Goal: Obtain resource: Obtain resource

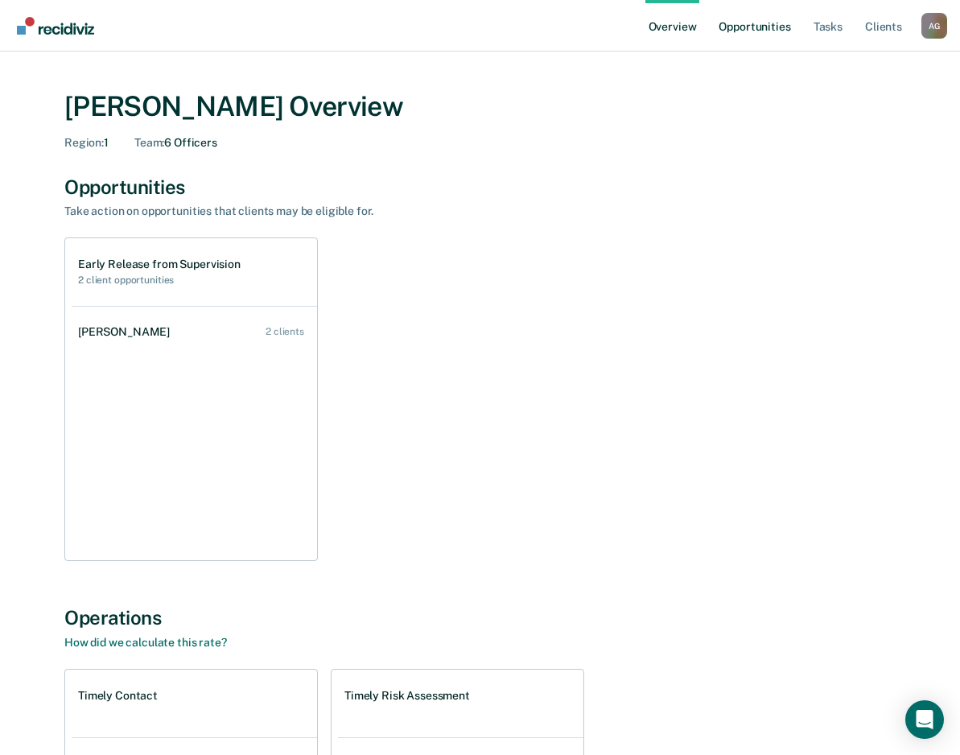
click at [722, 49] on link "Opportunities" at bounding box center [754, 25] width 78 height 51
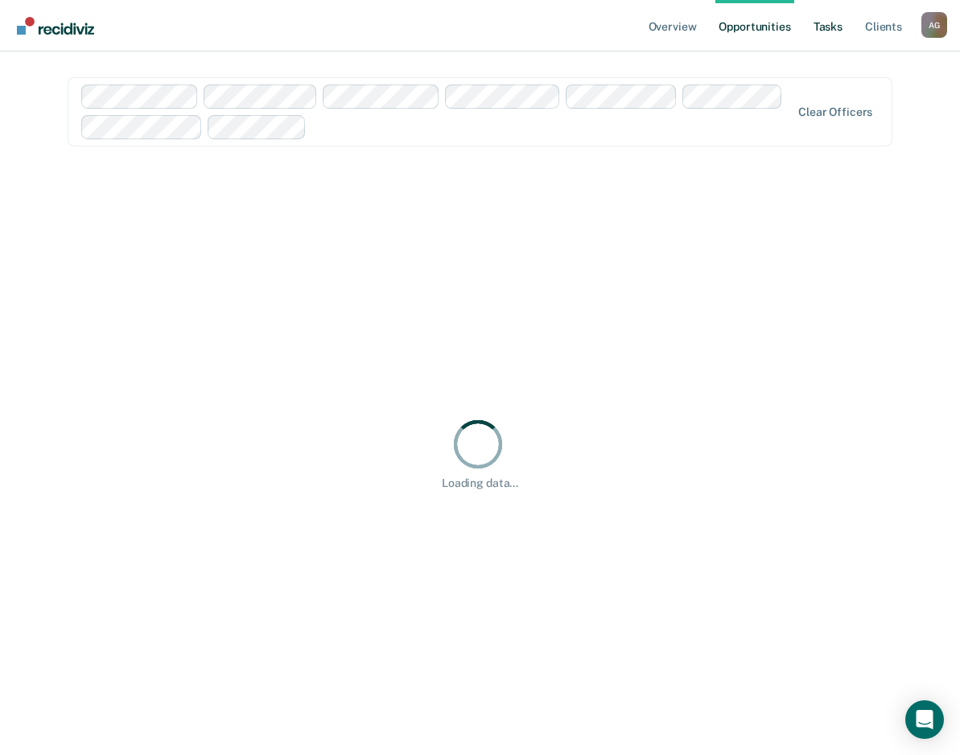
click at [824, 23] on link "Tasks" at bounding box center [827, 25] width 35 height 51
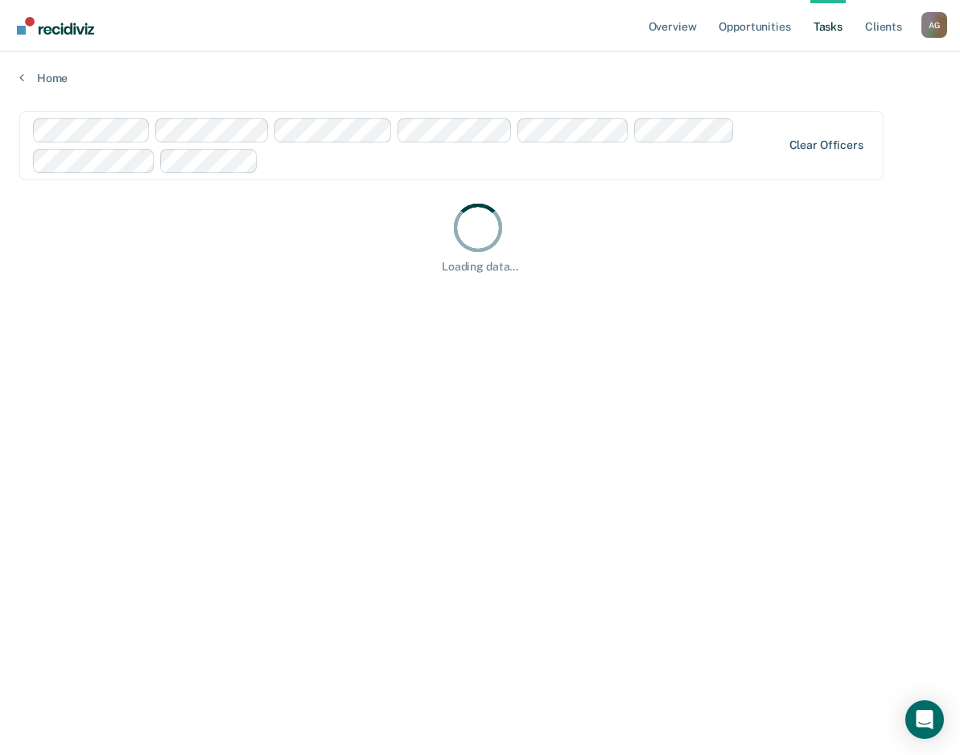
click at [810, 154] on div "Clear officers" at bounding box center [451, 145] width 864 height 69
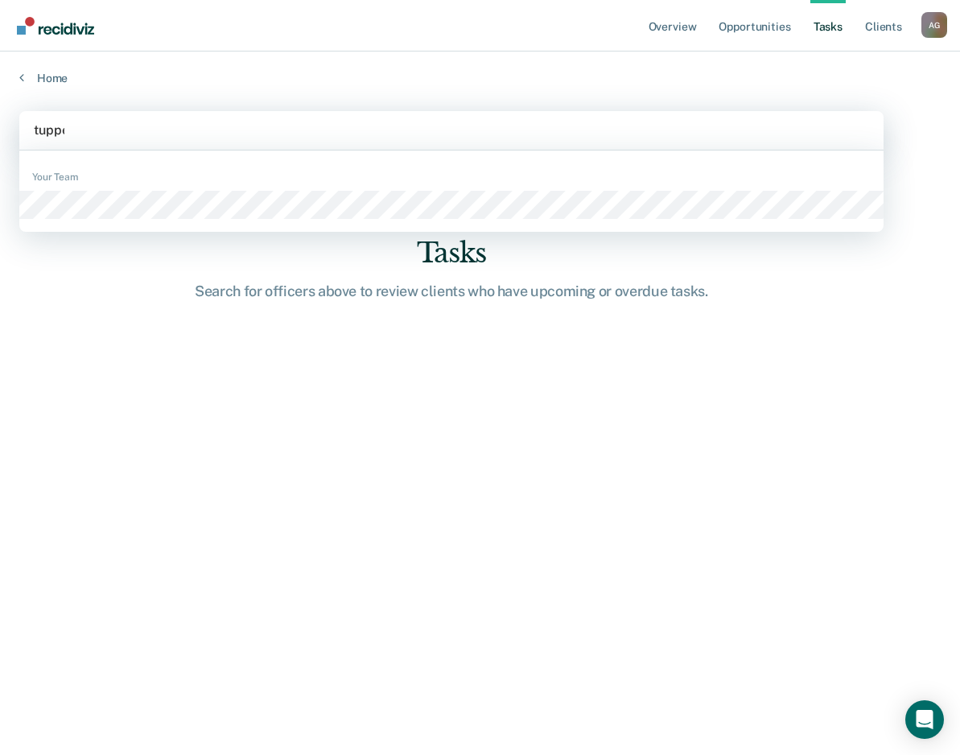
type input "[PERSON_NAME]"
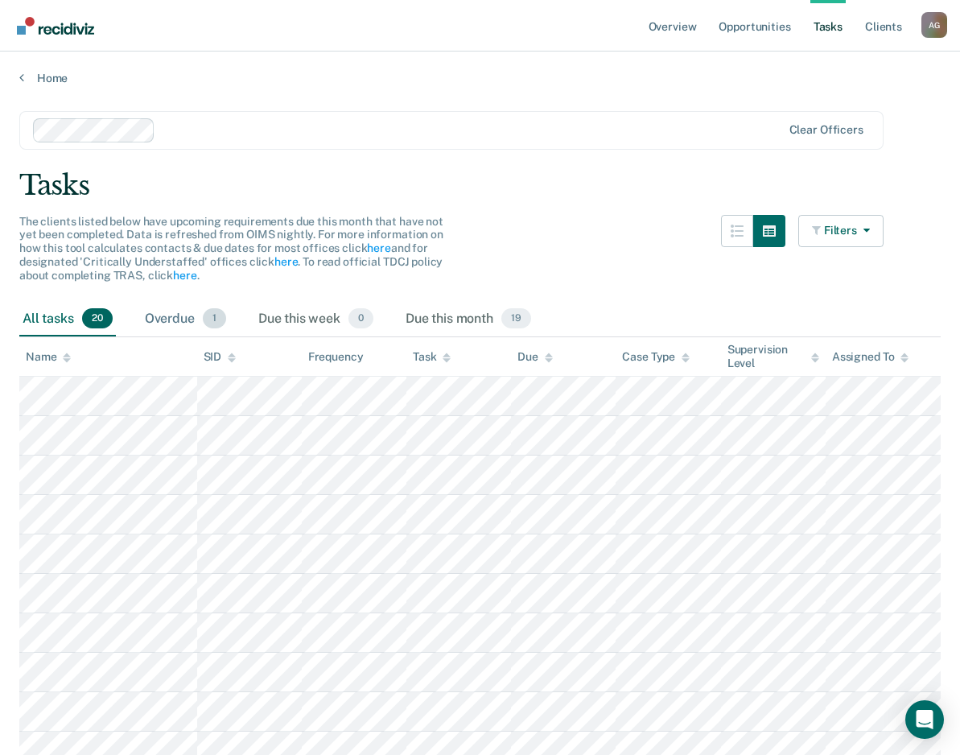
click at [182, 314] on div "Overdue 1" at bounding box center [186, 319] width 88 height 35
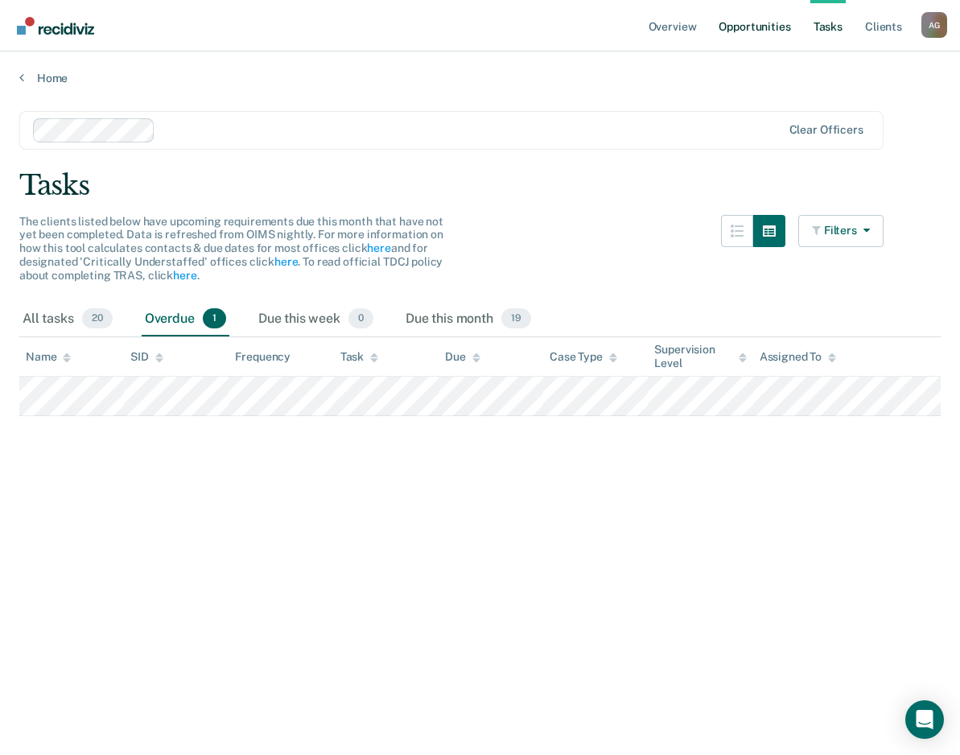
click at [759, 28] on link "Opportunities" at bounding box center [754, 25] width 78 height 51
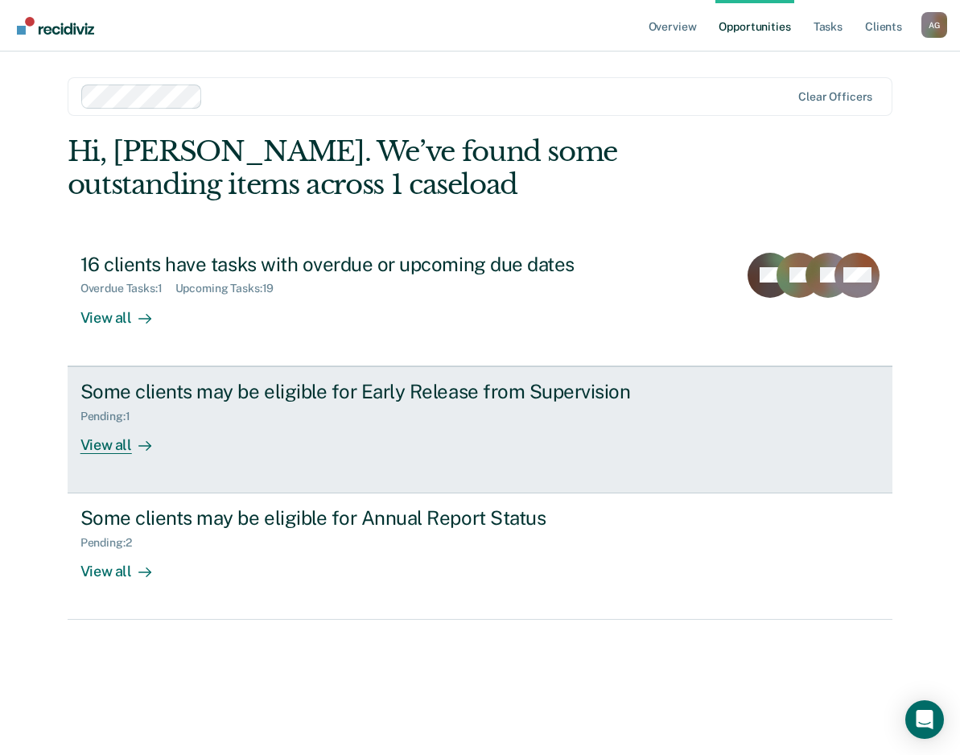
click at [136, 395] on div "Some clients may be eligible for Early Release from Supervision" at bounding box center [362, 391] width 565 height 23
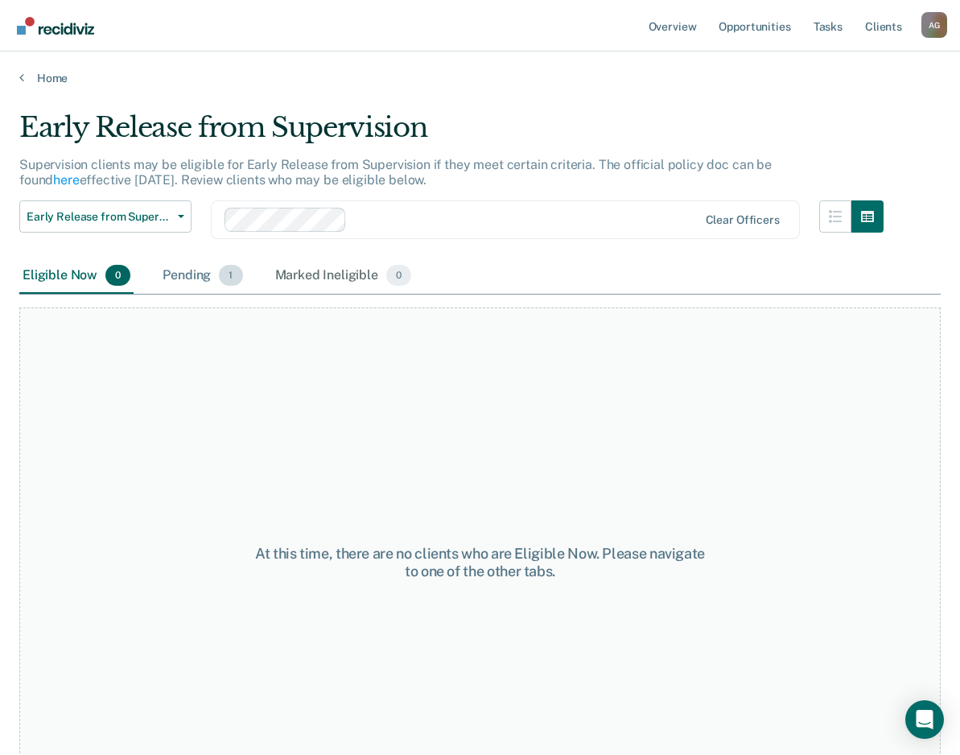
click at [177, 259] on div "Pending 1" at bounding box center [202, 275] width 86 height 35
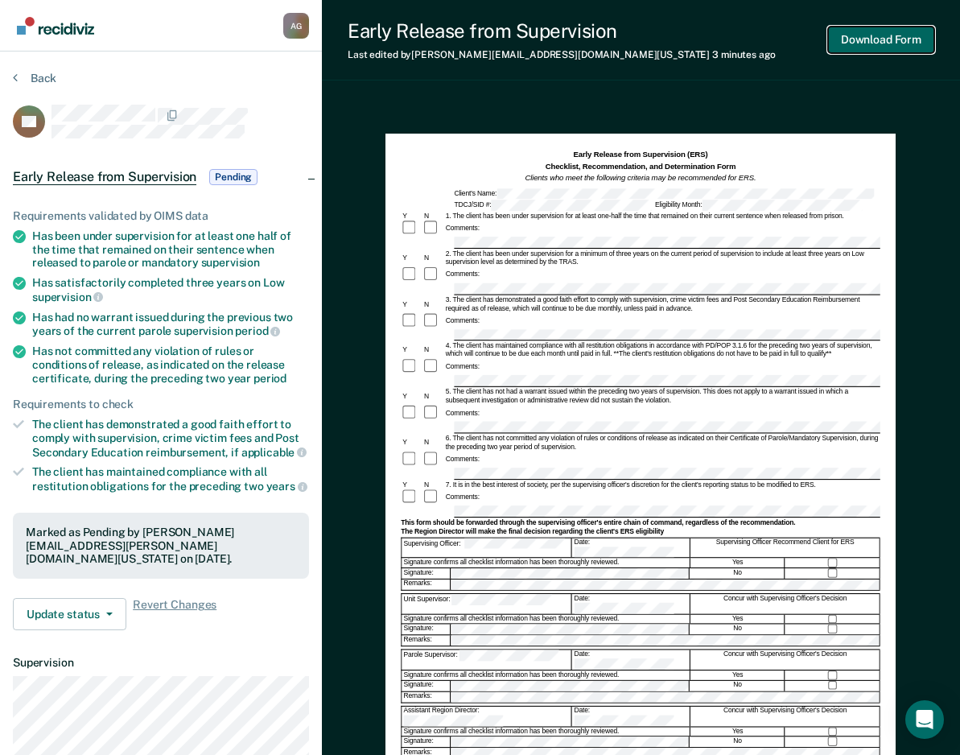
click at [867, 36] on button "Download Form" at bounding box center [881, 40] width 106 height 27
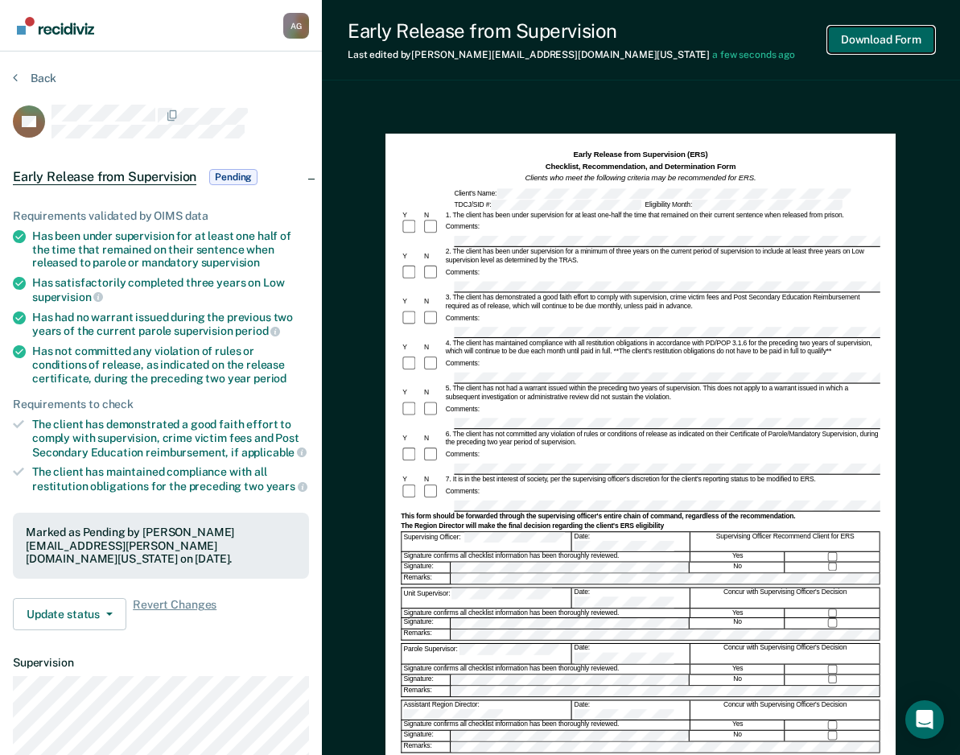
click at [912, 42] on button "Download Form" at bounding box center [881, 40] width 106 height 27
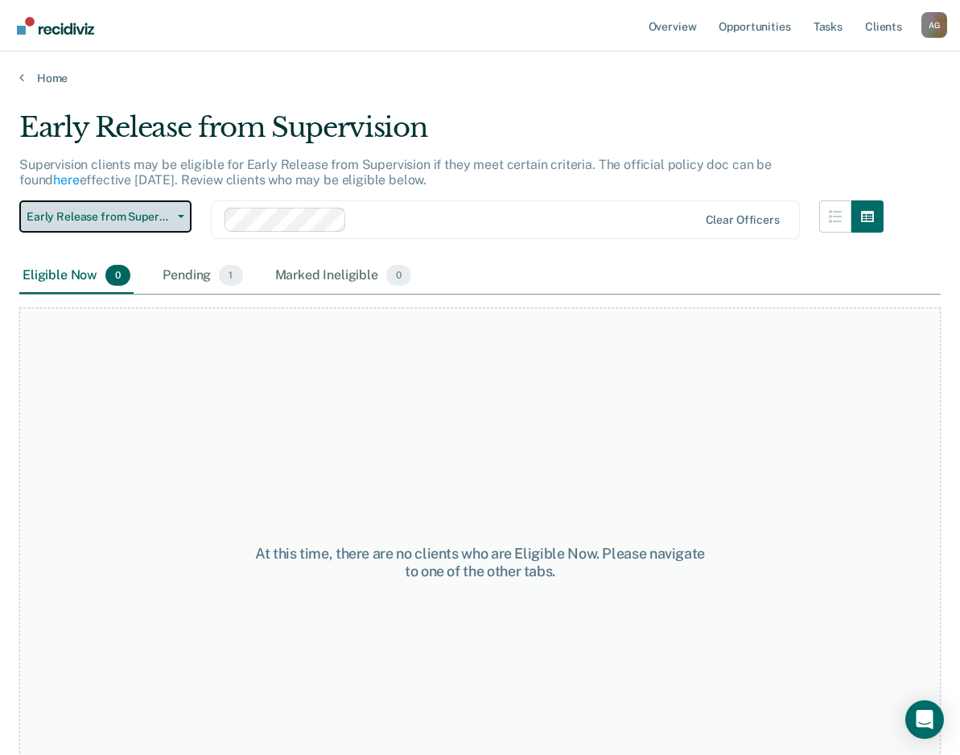
click at [187, 220] on button "Early Release from Supervision" at bounding box center [105, 216] width 172 height 32
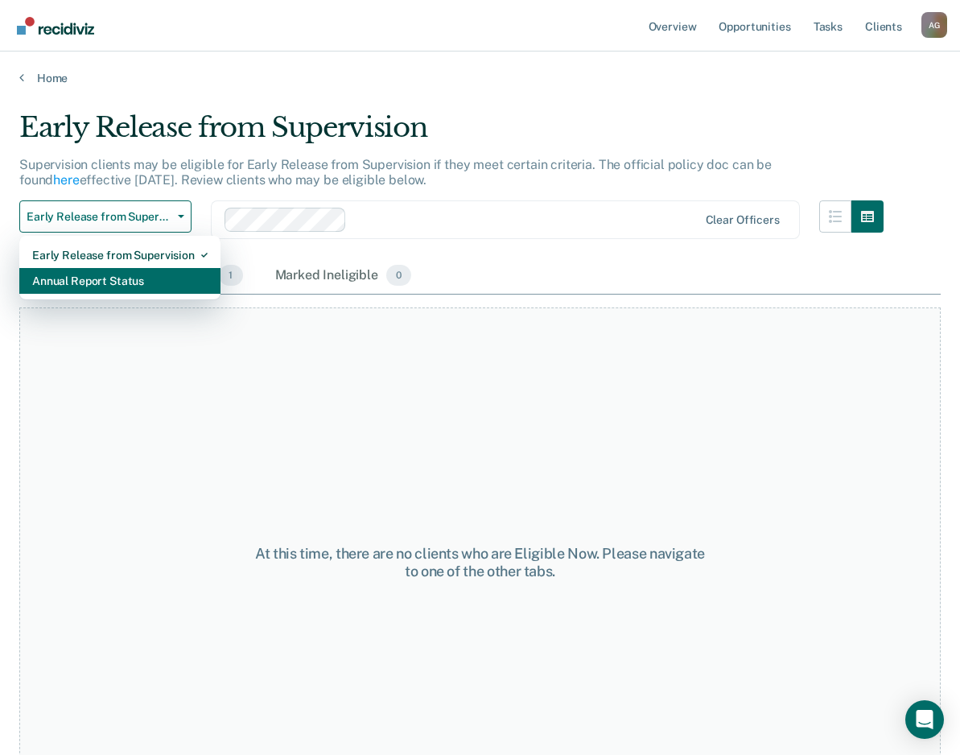
click at [154, 277] on div "Annual Report Status" at bounding box center [119, 281] width 175 height 26
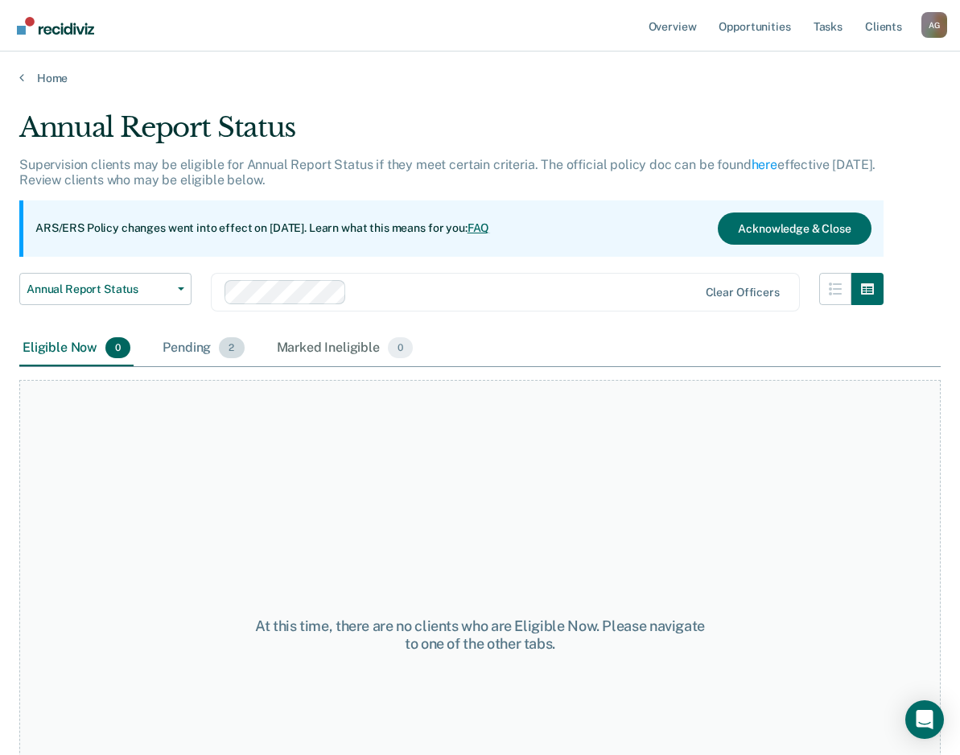
click at [176, 348] on div "Pending 2" at bounding box center [203, 348] width 88 height 35
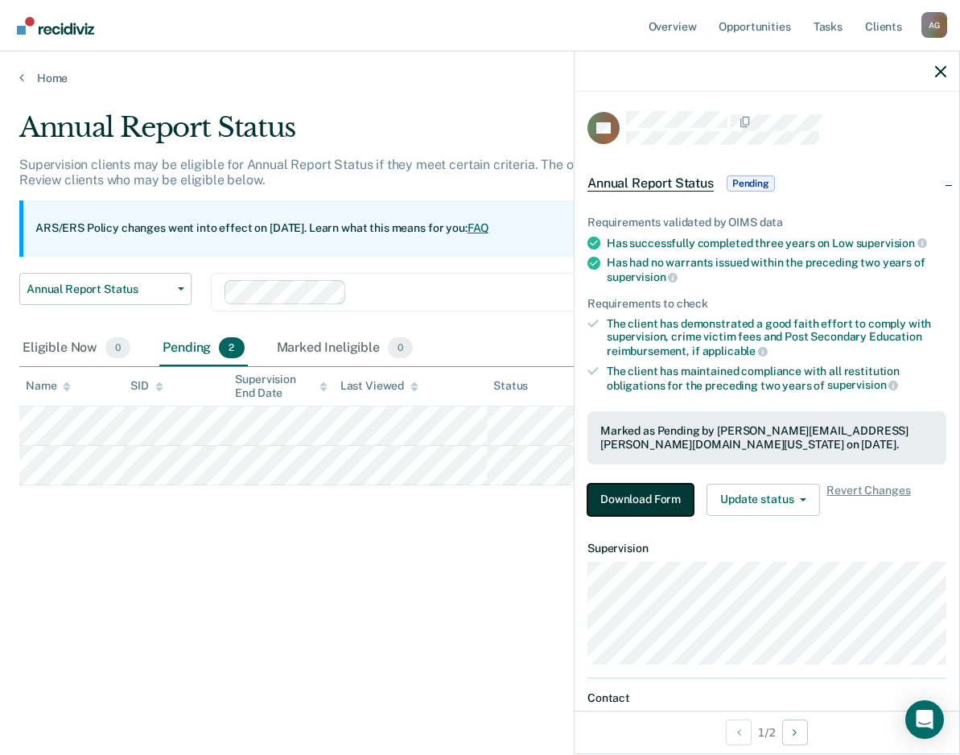
click at [639, 496] on button "Download Form" at bounding box center [640, 500] width 106 height 32
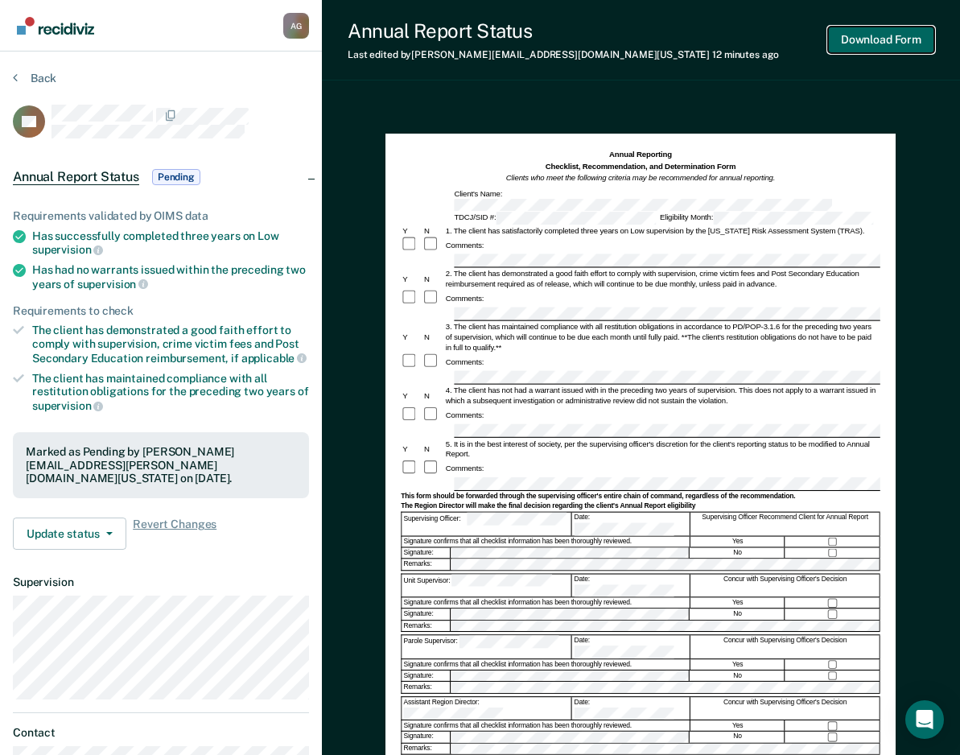
click at [850, 37] on button "Download Form" at bounding box center [881, 40] width 106 height 27
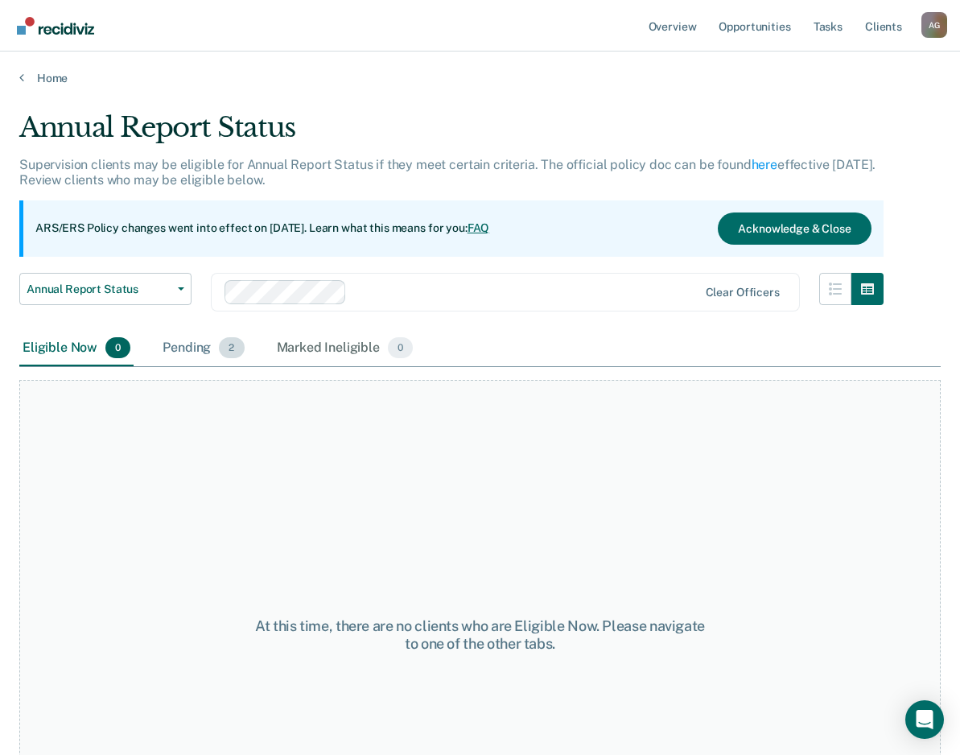
click at [179, 350] on div "Pending 2" at bounding box center [203, 348] width 88 height 35
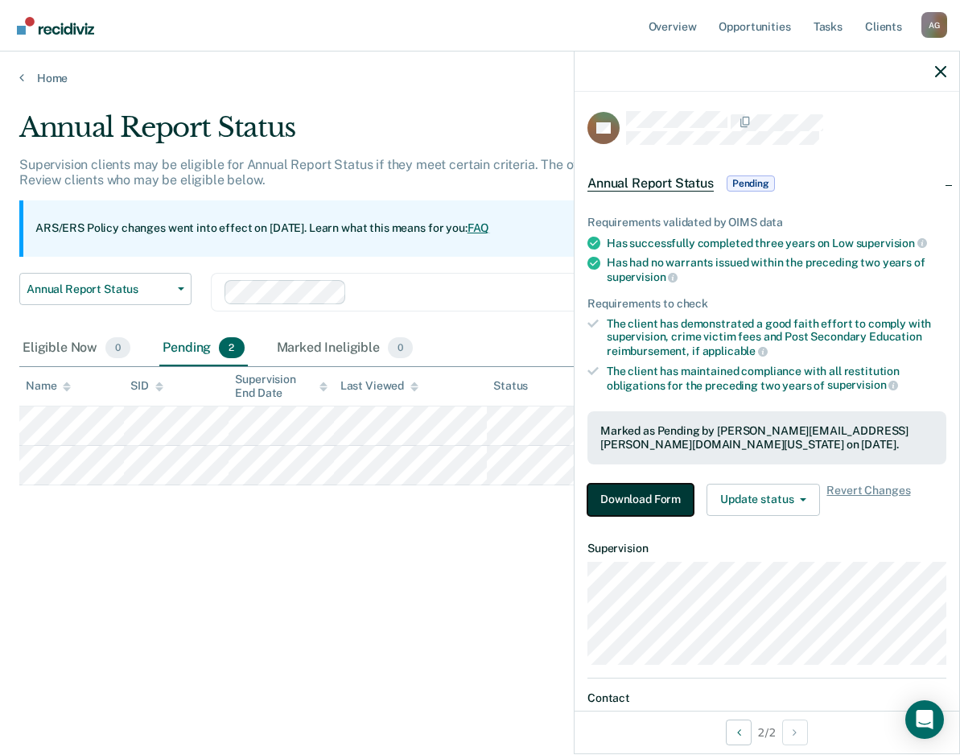
click at [663, 493] on button "Download Form" at bounding box center [640, 500] width 106 height 32
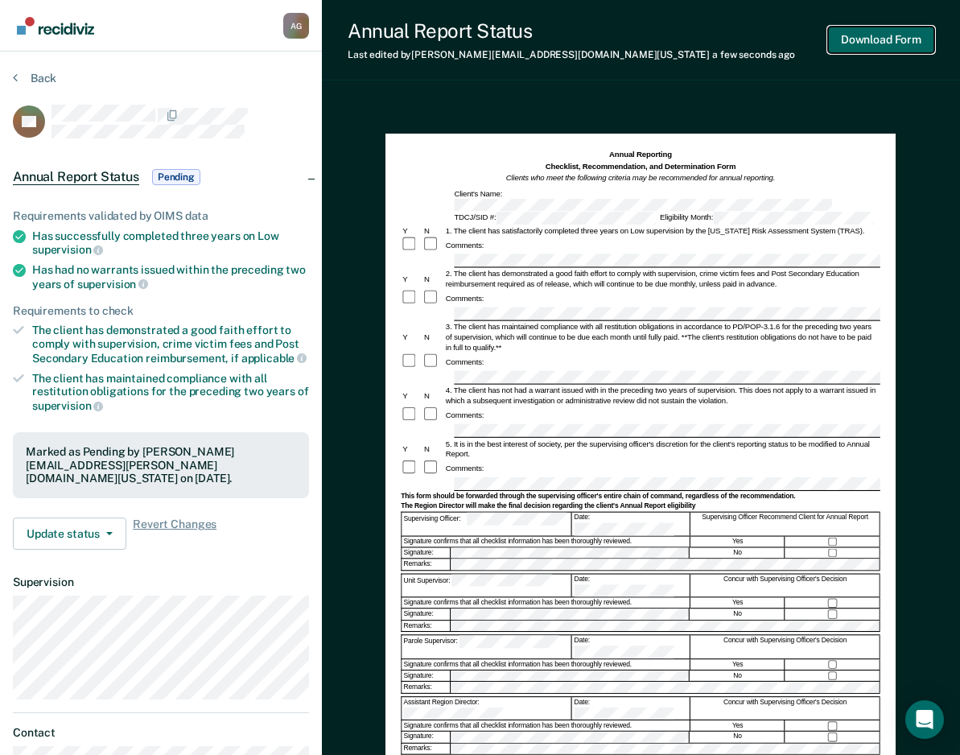
click at [859, 43] on button "Download Form" at bounding box center [881, 40] width 106 height 27
